Goal: Entertainment & Leisure: Consume media (video, audio)

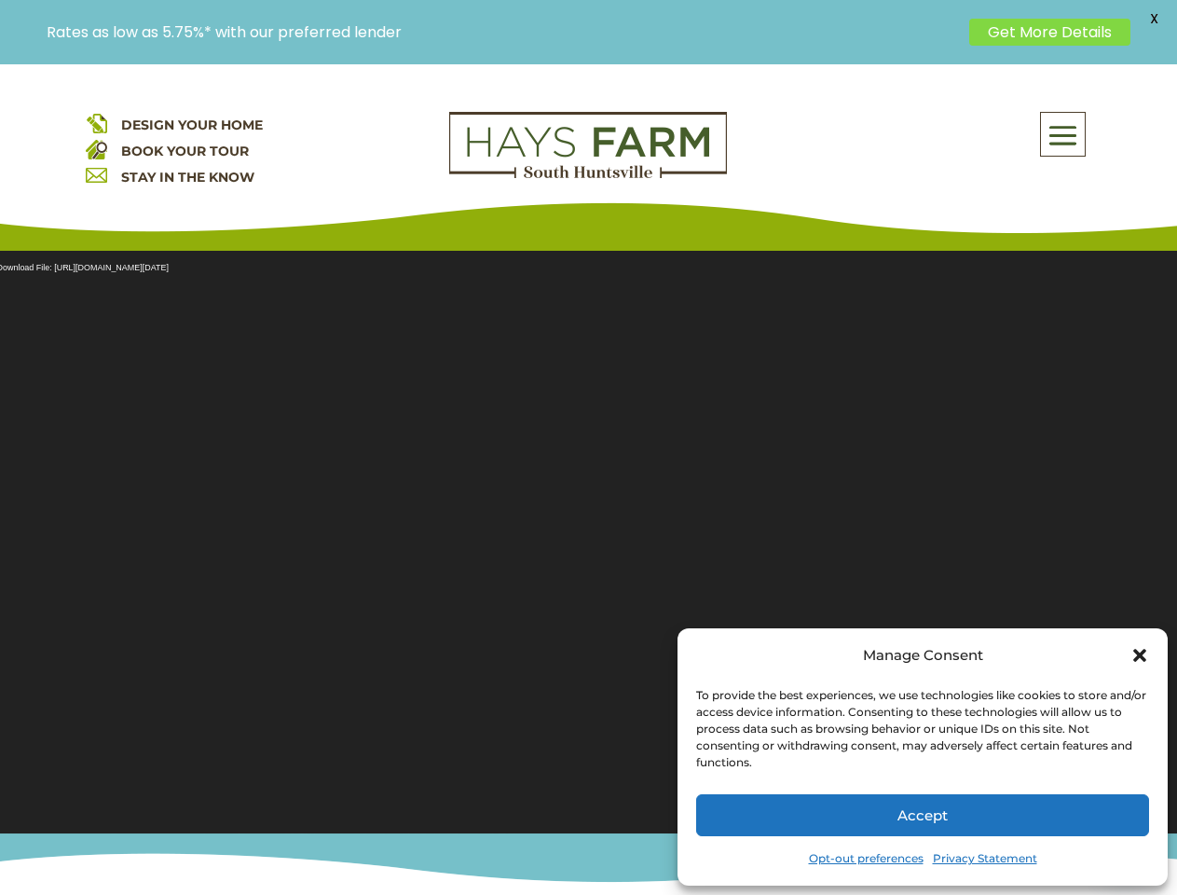
click at [588, 479] on section "Video Player Media error: Format(s) not supported or source(s) not found Downlo…" at bounding box center [588, 530] width 1177 height 606
click at [1064, 134] on span at bounding box center [1063, 135] width 44 height 43
click at [588, 530] on section "Video Player Media error: Format(s) not supported or source(s) not found Downlo…" at bounding box center [588, 530] width 1177 height 606
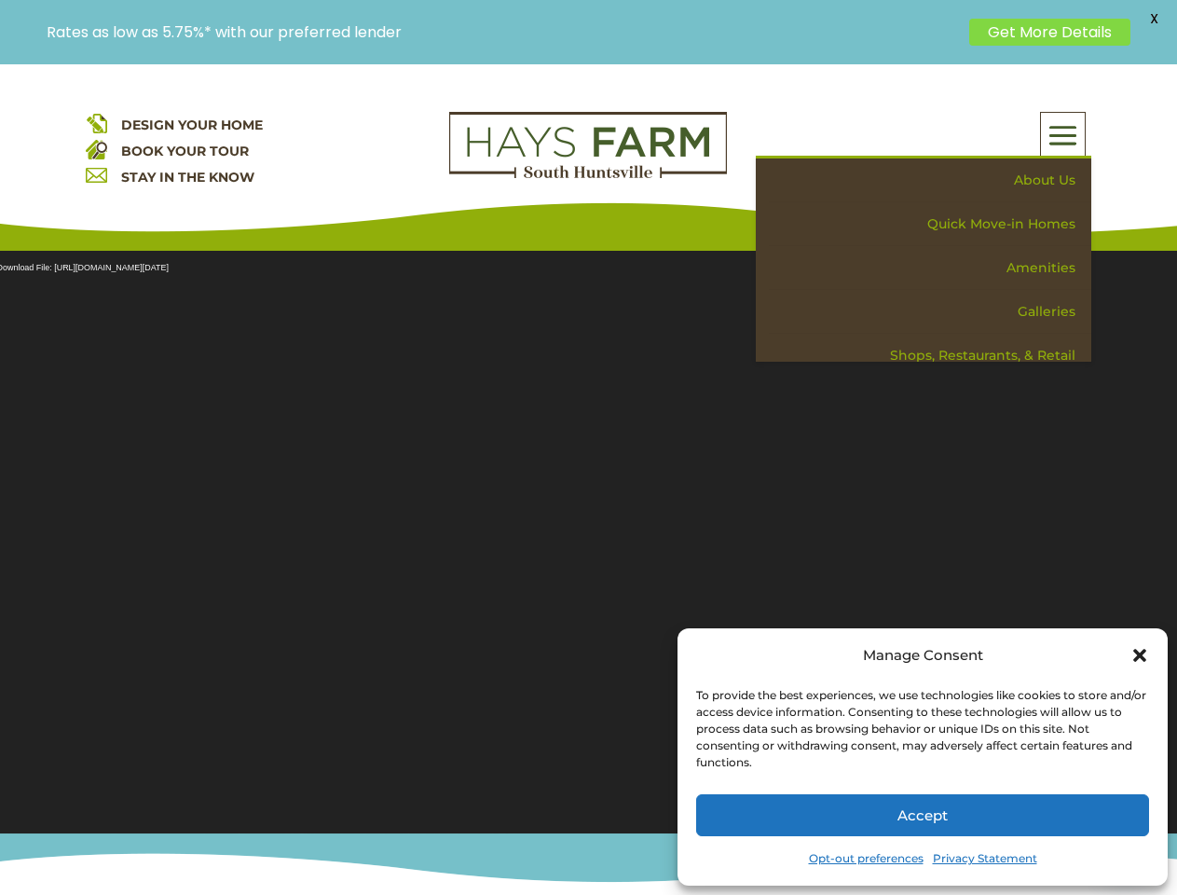
click at [588, 530] on section "Video Player Media error: Format(s) not supported or source(s) not found Downlo…" at bounding box center [588, 530] width 1177 height 606
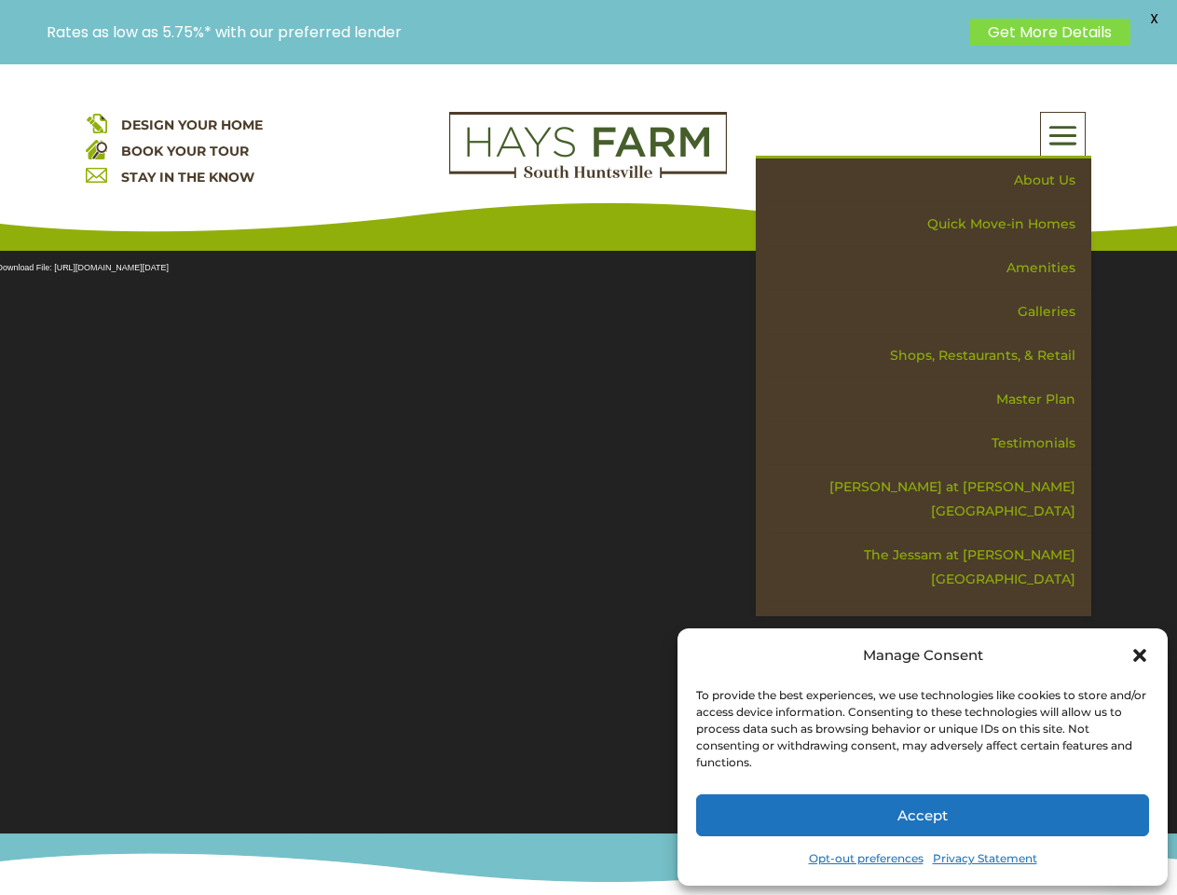
click at [1154, 19] on span "X" at bounding box center [1154, 19] width 28 height 28
